Goal: Transaction & Acquisition: Purchase product/service

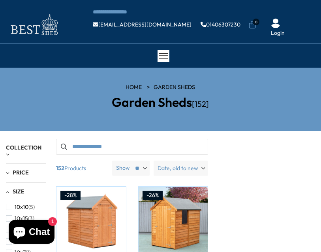
click at [154, 147] on input "Search products" at bounding box center [132, 147] width 152 height 16
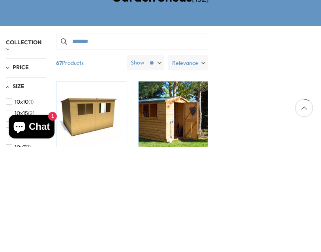
type input "********"
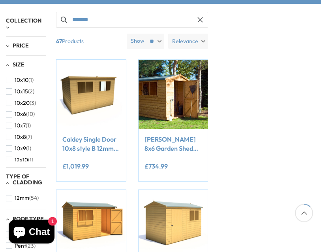
scroll to position [128, 0]
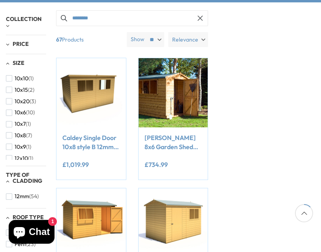
click at [191, 149] on link "[PERSON_NAME] 8x6 Garden Shed 12mm Shiplap T&G" at bounding box center [173, 142] width 57 height 18
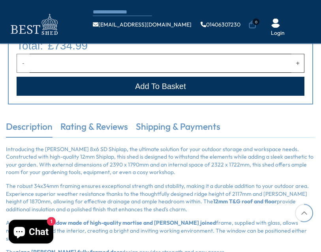
scroll to position [1101, 0]
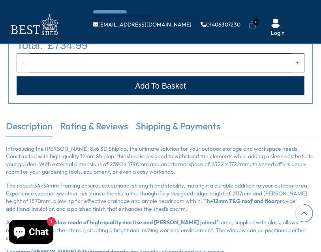
click at [206, 136] on link "Shipping & Payments" at bounding box center [178, 128] width 85 height 17
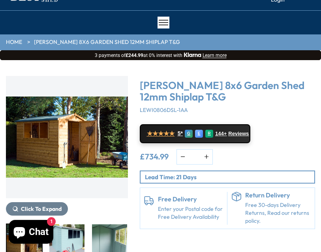
scroll to position [0, 0]
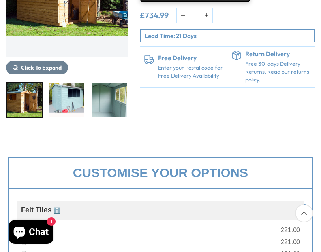
scroll to position [80, 0]
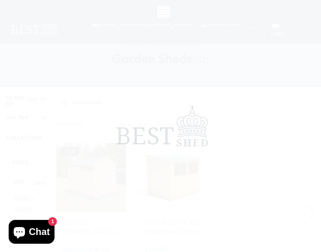
scroll to position [827, 0]
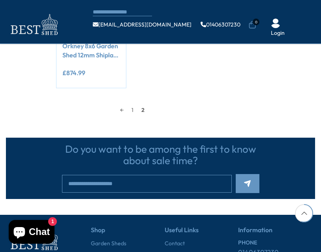
scroll to position [786, 0]
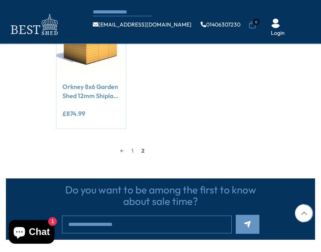
scroll to position [484, 0]
